Goal: Information Seeking & Learning: Learn about a topic

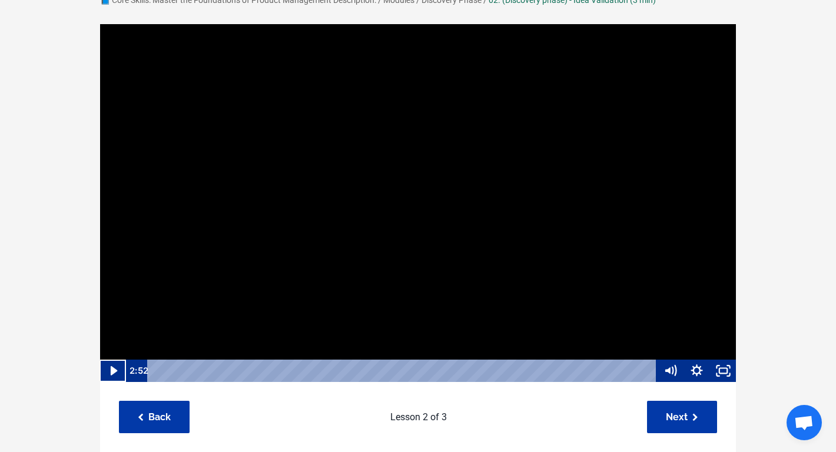
scroll to position [93, 0]
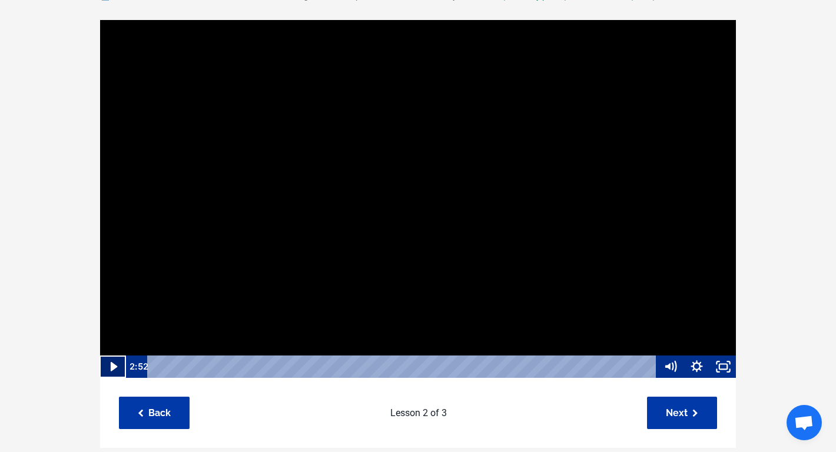
click at [115, 370] on icon "Play Video" at bounding box center [114, 366] width 26 height 22
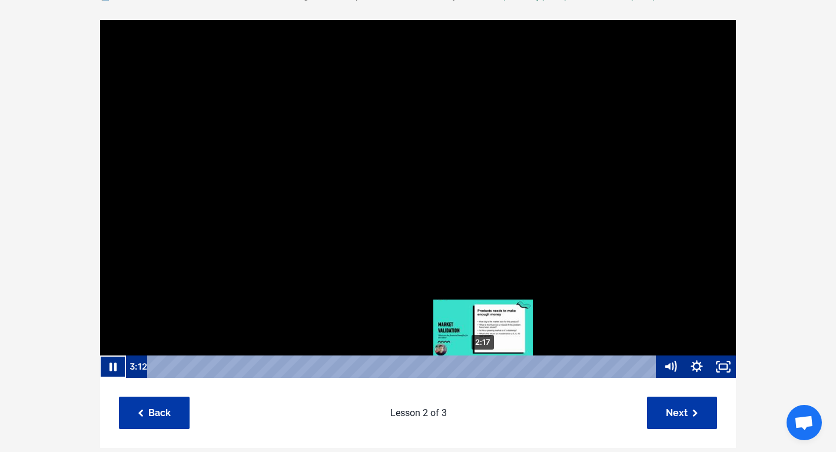
click at [483, 365] on div "2:17" at bounding box center [403, 366] width 493 height 22
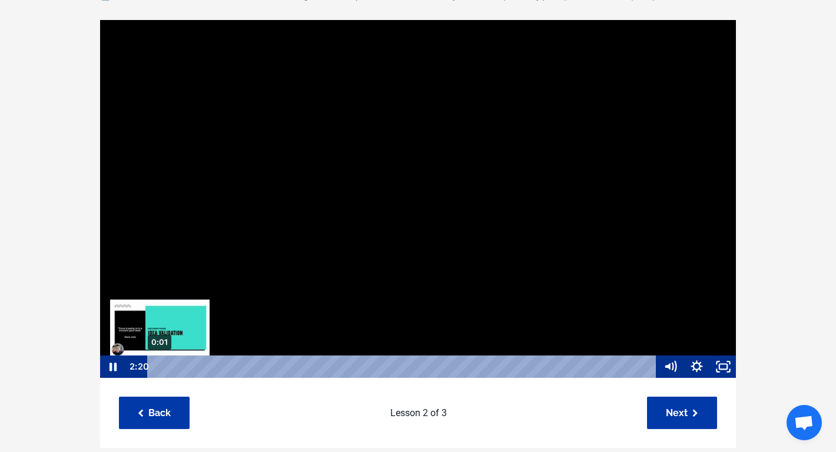
click at [159, 367] on div "0:01" at bounding box center [403, 366] width 493 height 22
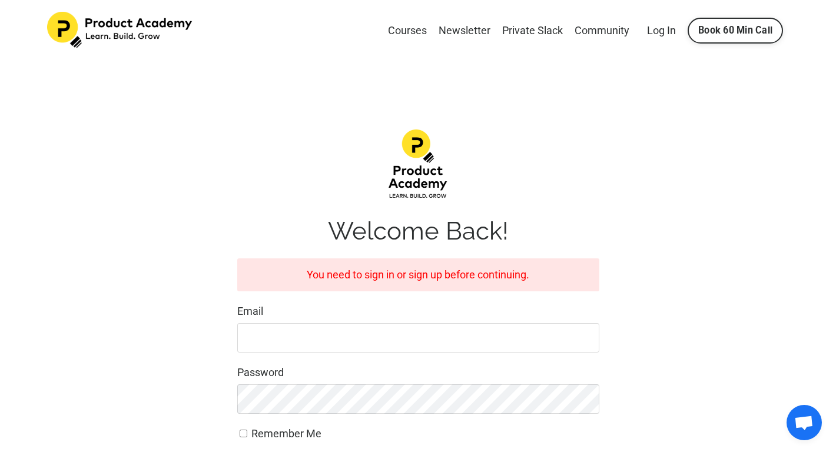
scroll to position [190, 0]
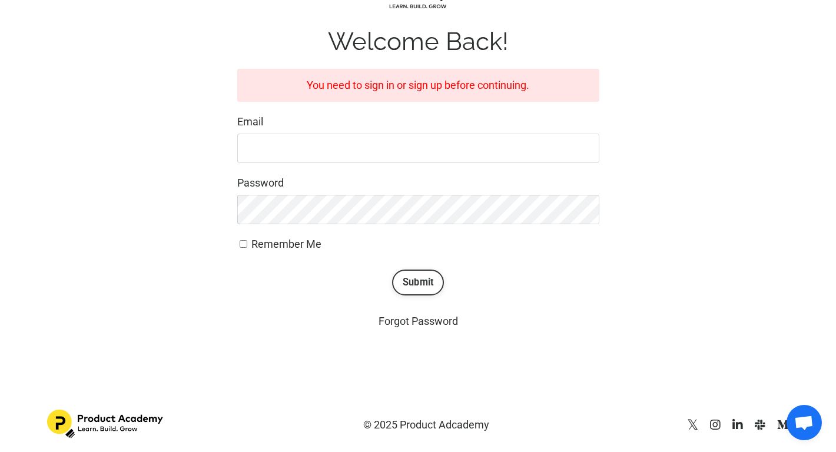
type input "greermstanley@gmail.com"
click at [442, 278] on button "Submit" at bounding box center [418, 283] width 52 height 26
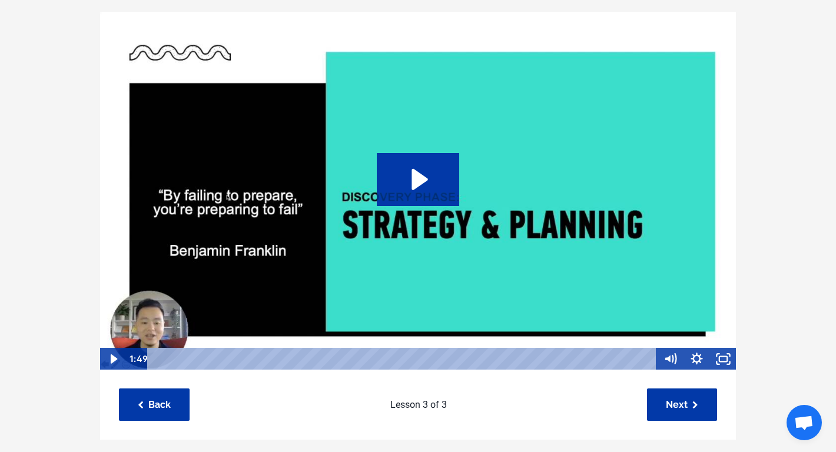
scroll to position [102, 0]
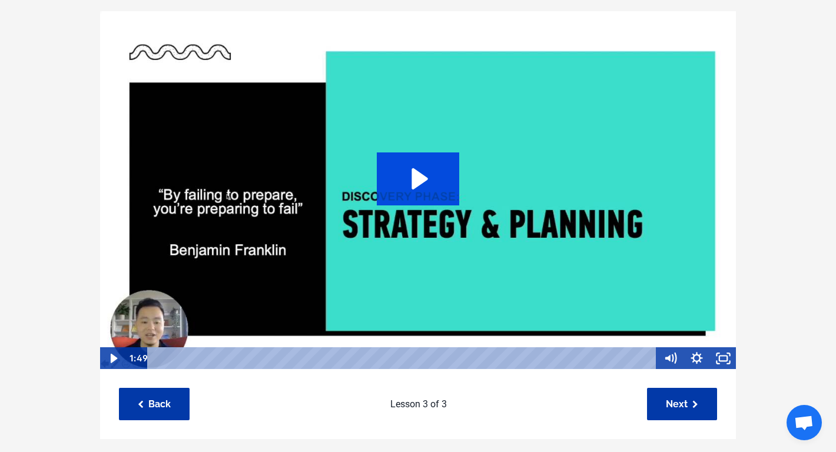
click at [425, 187] on icon "Play Video: sites/127338/video/ACBQmplEQnio427SjgU7_Topic_03-04_-_Planning_.mp4" at bounding box center [418, 178] width 83 height 53
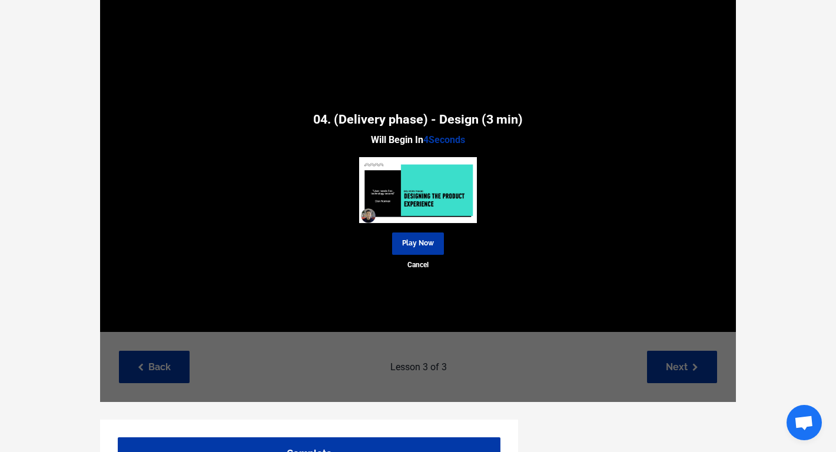
scroll to position [142, 0]
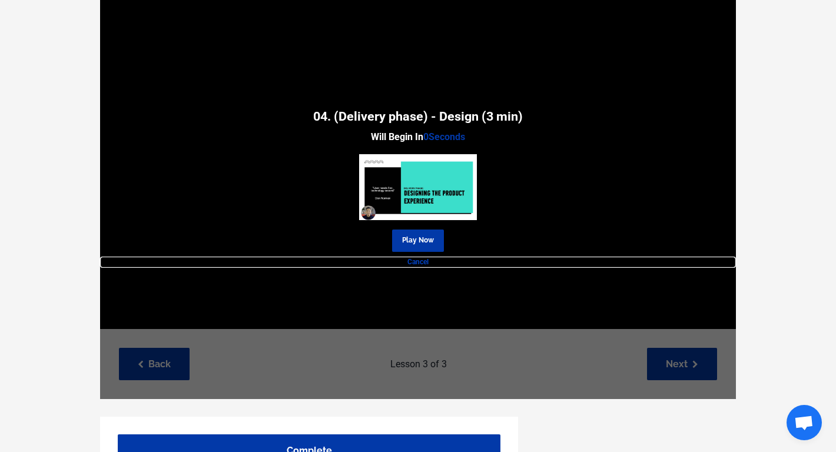
click at [421, 262] on link "Cancel" at bounding box center [418, 262] width 636 height 11
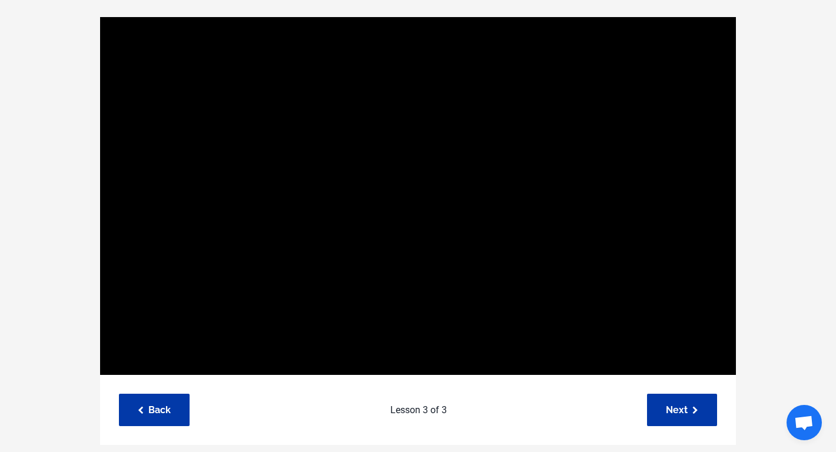
scroll to position [97, 0]
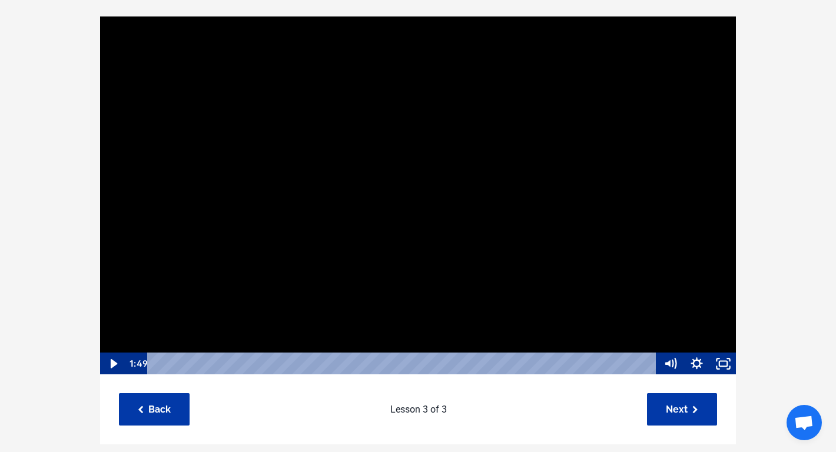
click at [421, 263] on div at bounding box center [417, 195] width 637 height 359
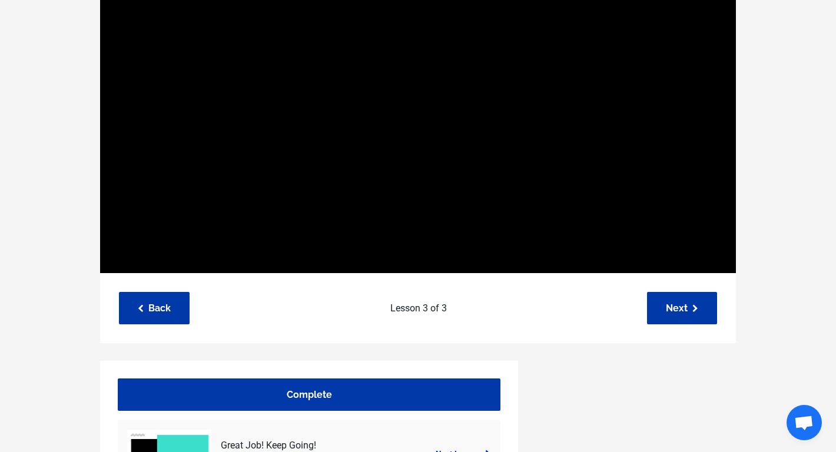
scroll to position [271, 0]
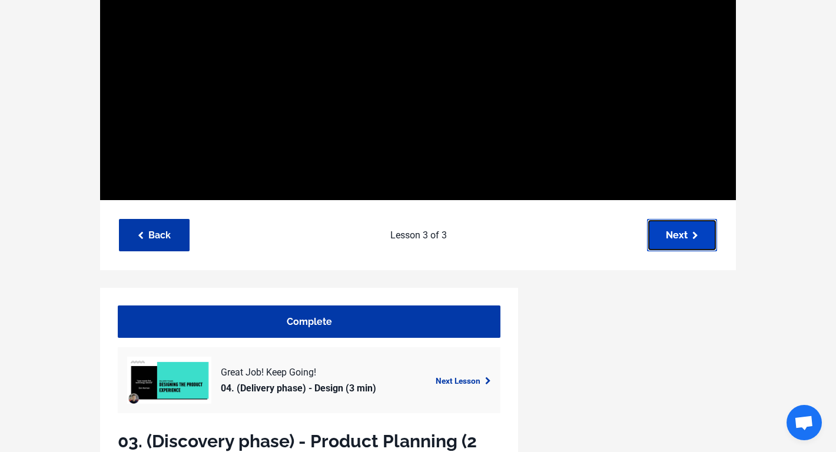
click at [702, 238] on link "Next" at bounding box center [682, 235] width 70 height 32
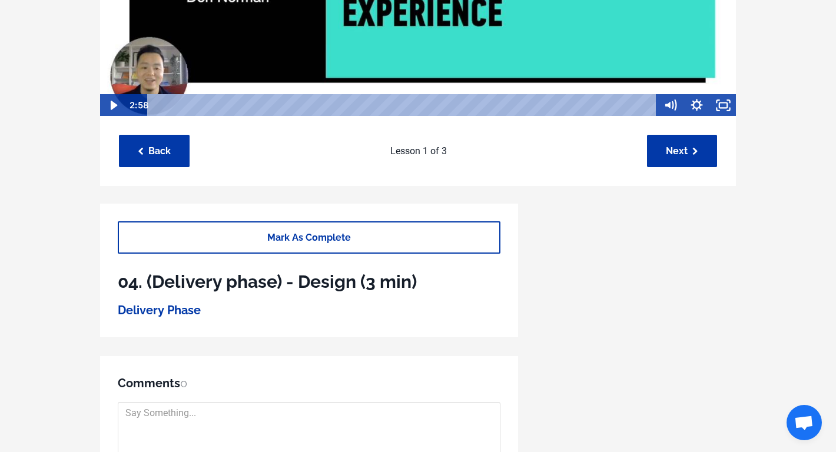
scroll to position [189, 0]
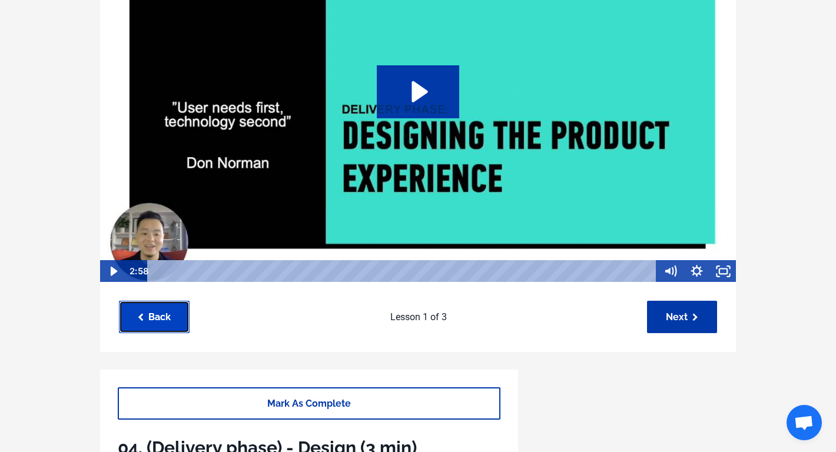
click at [161, 317] on link "Back" at bounding box center [154, 317] width 71 height 32
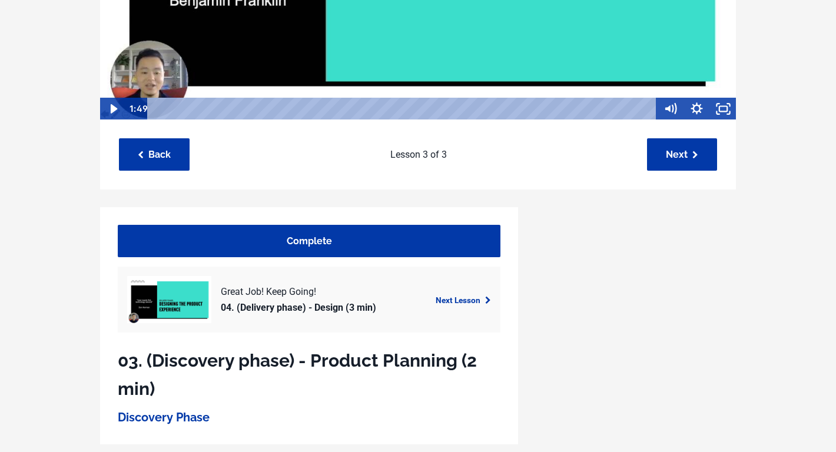
scroll to position [365, 0]
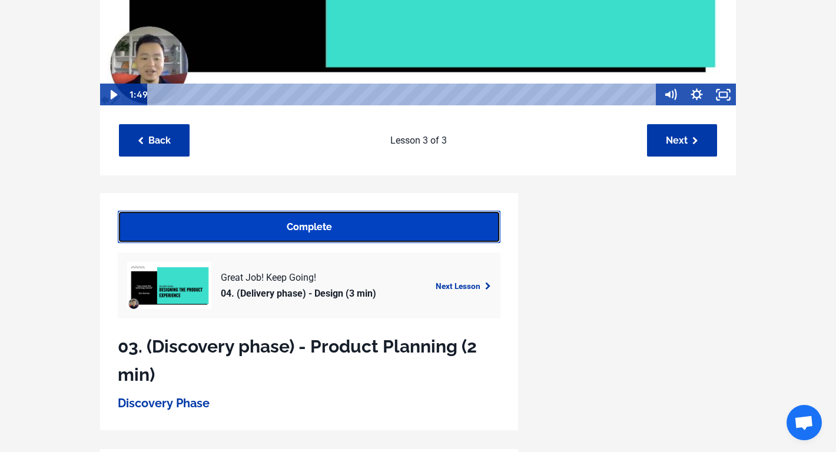
click at [440, 228] on link "Complete" at bounding box center [309, 227] width 383 height 32
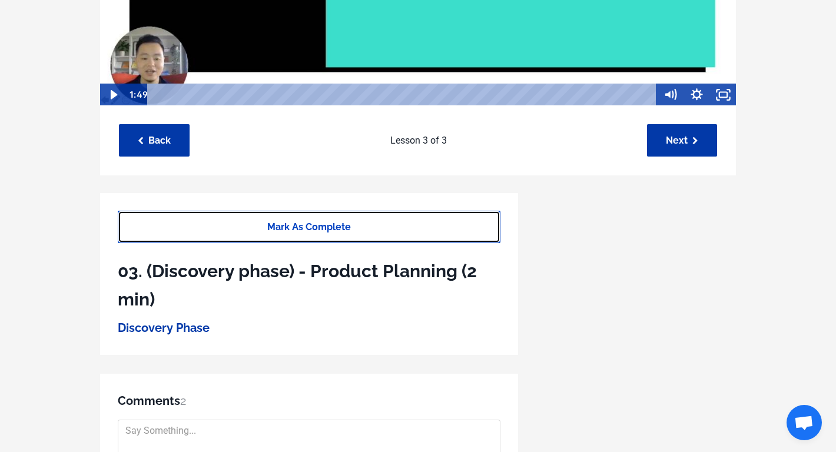
click at [440, 228] on link "Mark As Complete" at bounding box center [309, 227] width 383 height 32
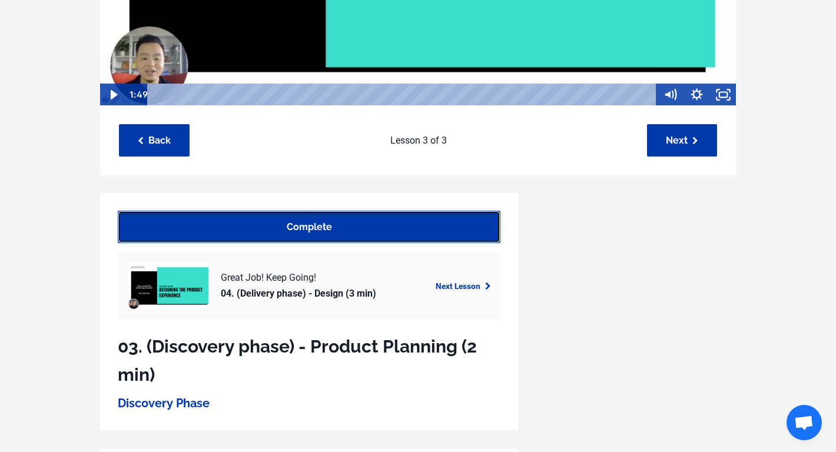
scroll to position [413, 0]
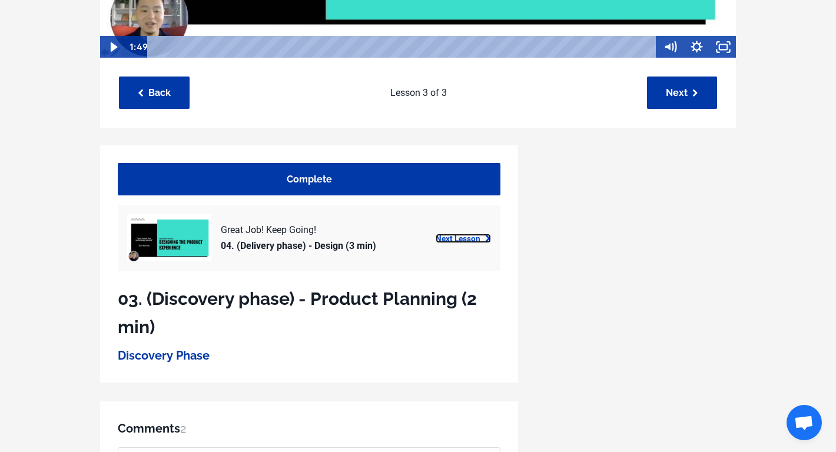
click at [465, 241] on link "Next Lesson" at bounding box center [463, 238] width 55 height 9
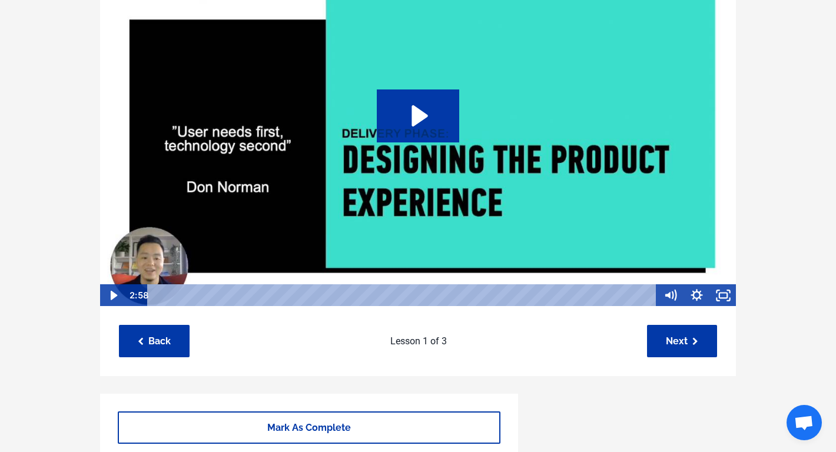
scroll to position [164, 0]
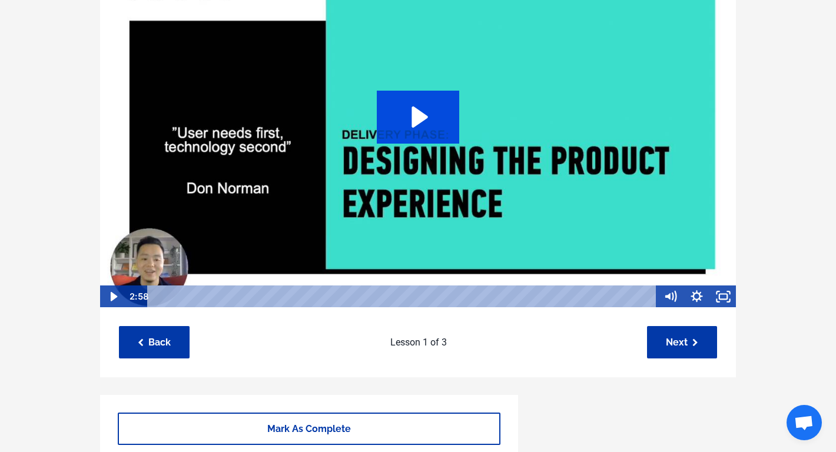
click at [420, 124] on icon "Play Video: sites/127338/video/erCeltkxQRufhpLJk9Yu_Topic_03-05_-_Design_stage.…" at bounding box center [418, 117] width 83 height 53
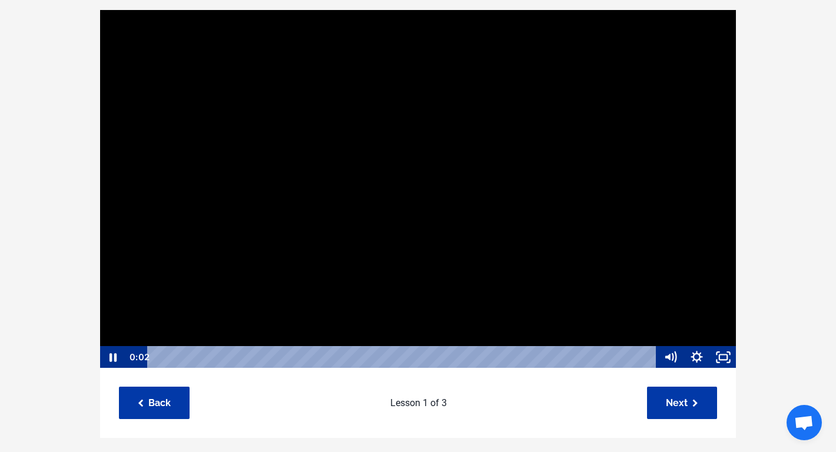
scroll to position [87, 0]
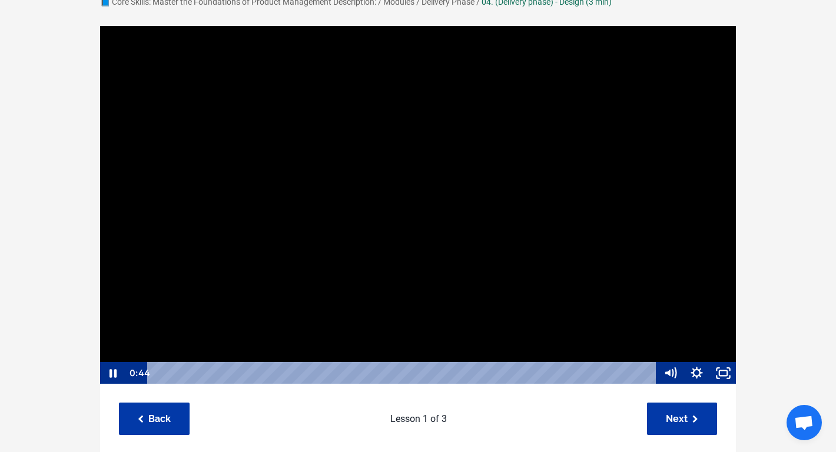
click at [421, 242] on div at bounding box center [417, 204] width 637 height 359
click at [313, 286] on div at bounding box center [417, 204] width 637 height 359
click at [304, 230] on div at bounding box center [417, 204] width 637 height 359
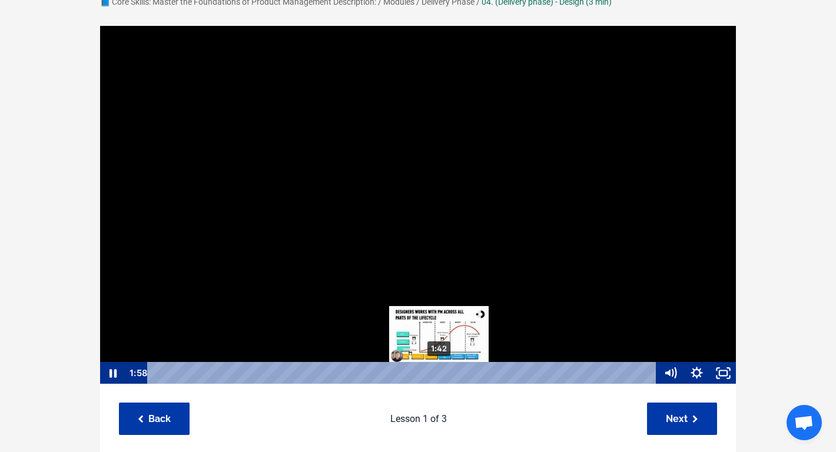
click at [438, 371] on div "1:42" at bounding box center [403, 373] width 493 height 22
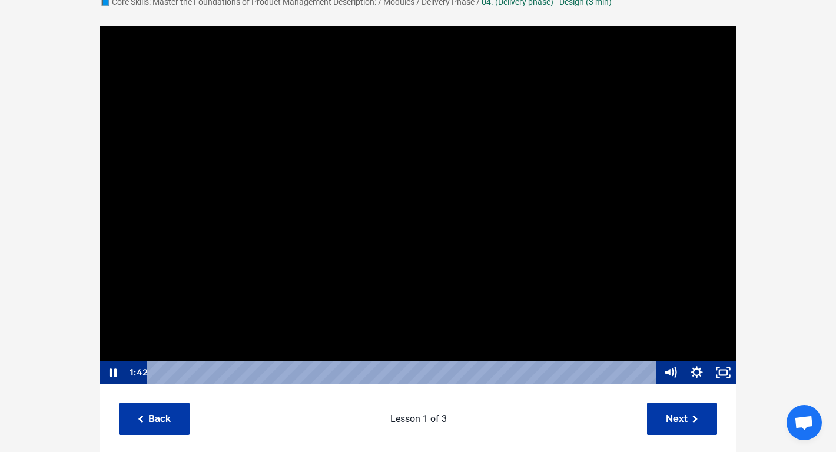
click at [401, 220] on div at bounding box center [417, 204] width 637 height 359
click at [441, 148] on div at bounding box center [417, 204] width 637 height 359
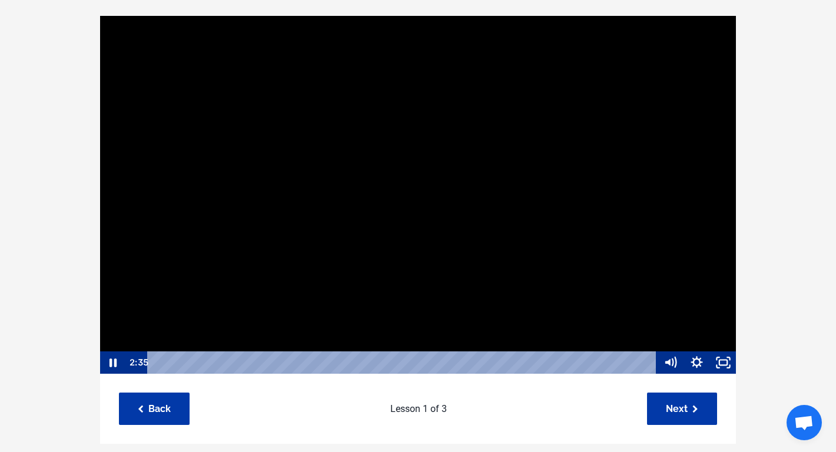
scroll to position [98, 0]
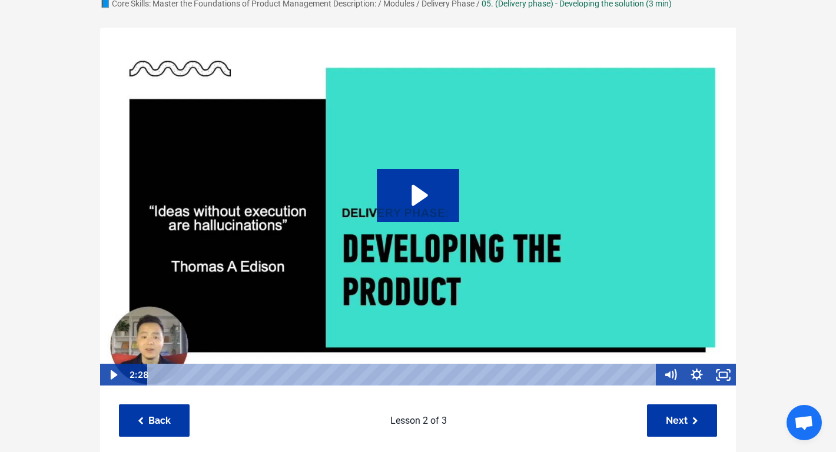
scroll to position [86, 0]
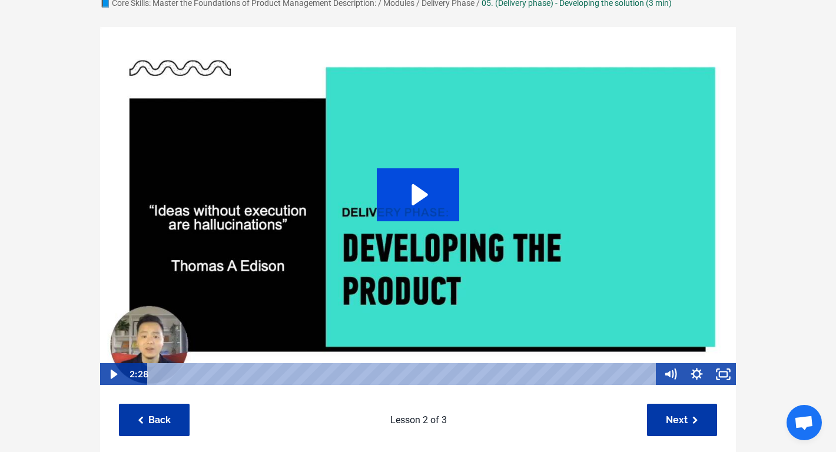
click at [408, 212] on icon "Play Video: sites/127338/video/ts1NaCnSzma2rmCG01sk_Topic_03-06_-_Develope.mp4" at bounding box center [418, 194] width 83 height 53
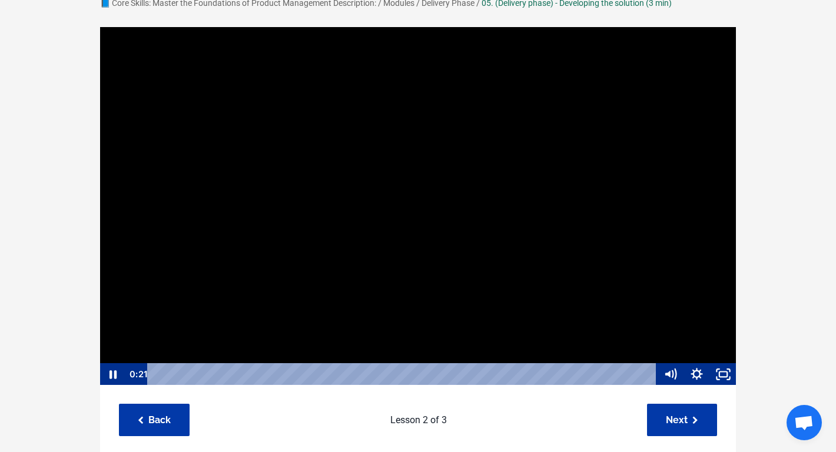
click at [377, 211] on div at bounding box center [417, 205] width 637 height 359
click at [310, 229] on div at bounding box center [417, 205] width 637 height 359
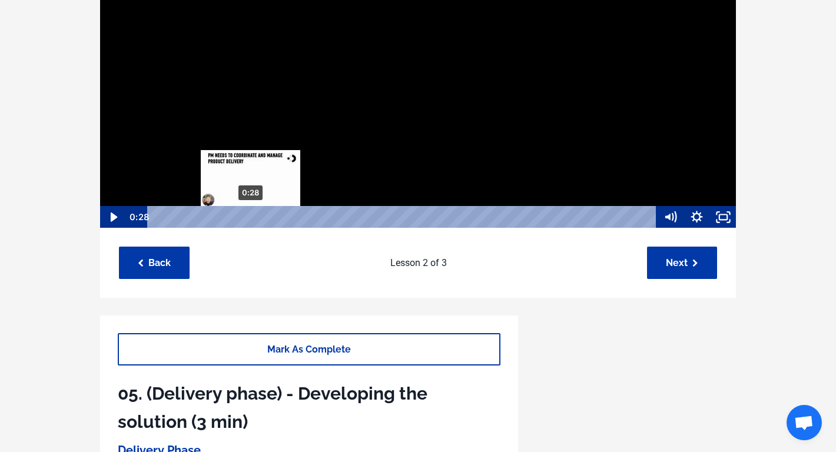
scroll to position [1, 0]
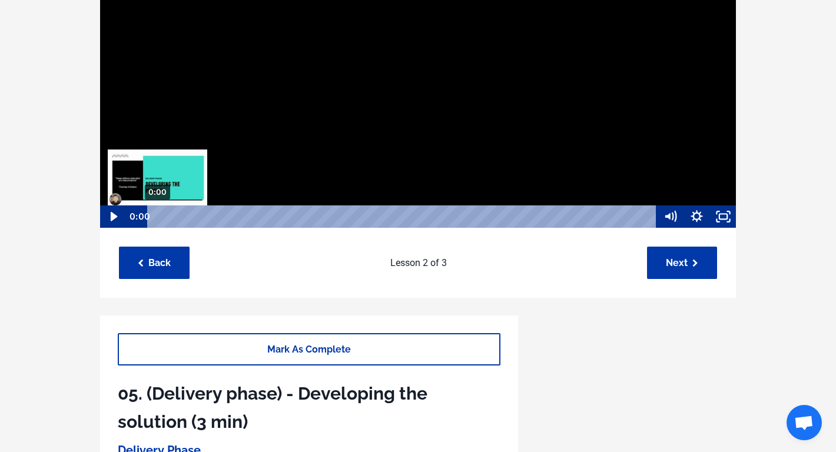
drag, startPoint x: 251, startPoint y: 218, endPoint x: 135, endPoint y: 212, distance: 115.5
click at [135, 212] on div "0:00 0:00" at bounding box center [391, 216] width 531 height 22
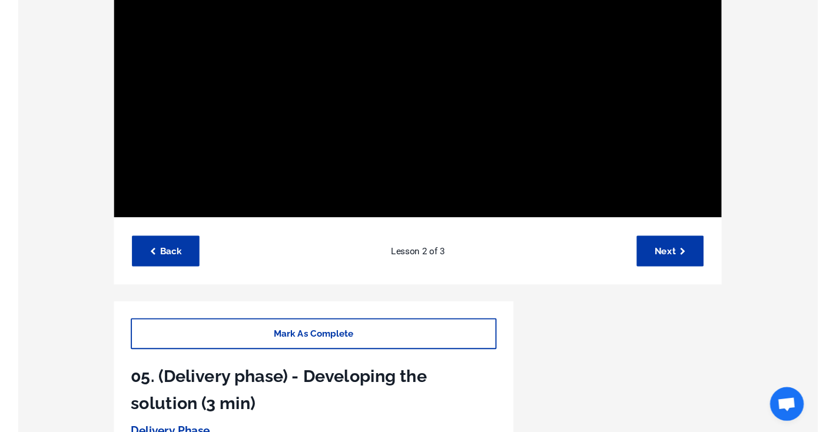
scroll to position [0, 0]
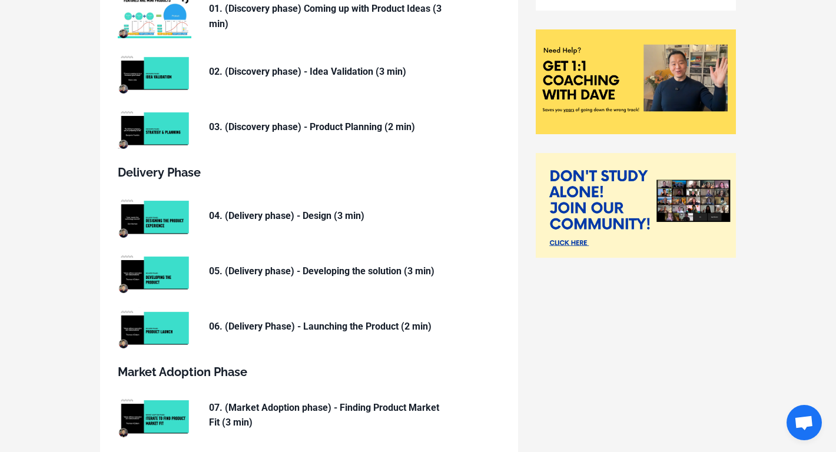
scroll to position [274, 0]
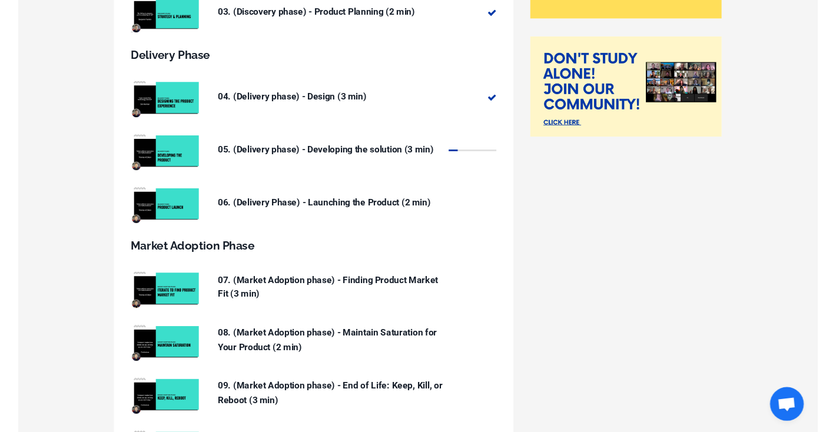
scroll to position [373, 0]
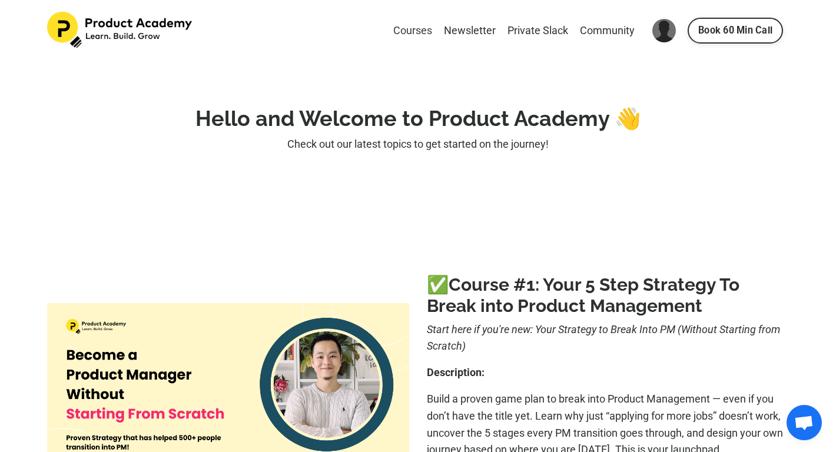
click at [416, 32] on link "Courses" at bounding box center [412, 30] width 39 height 17
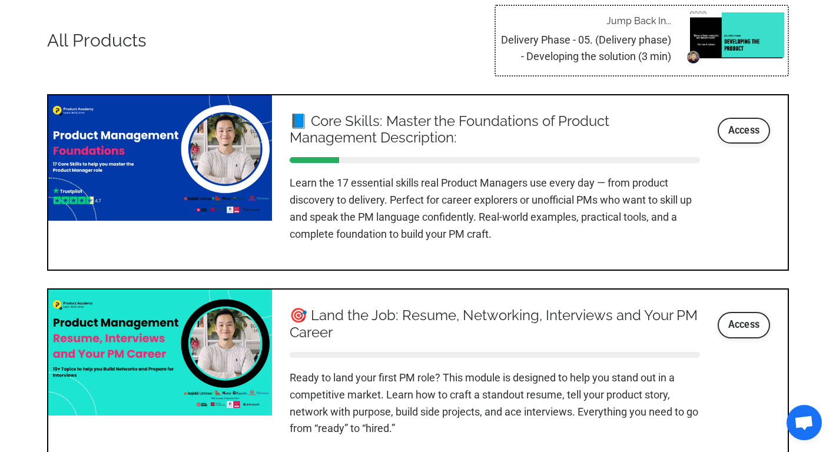
scroll to position [1259, 0]
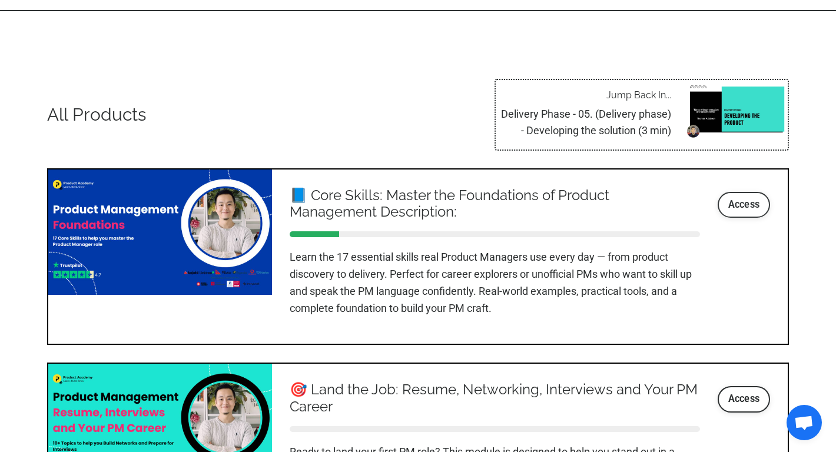
click at [744, 201] on link "Access" at bounding box center [743, 205] width 53 height 26
